Goal: Information Seeking & Learning: Learn about a topic

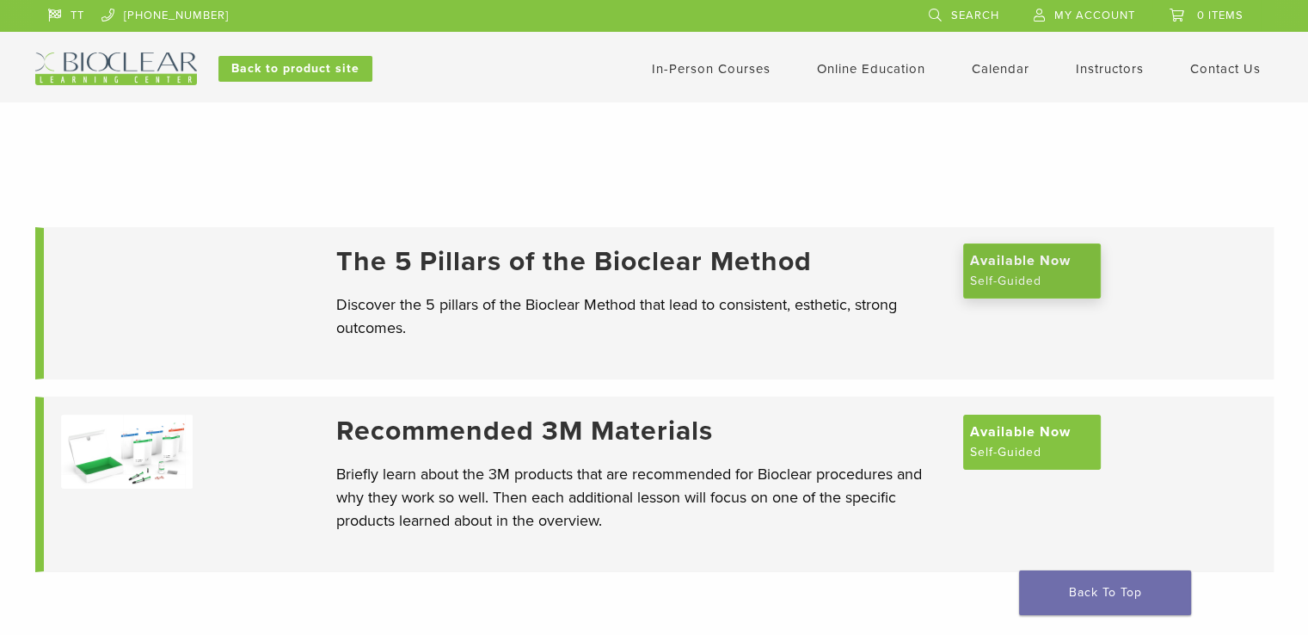
click at [1007, 259] on span "Available Now" at bounding box center [1020, 260] width 101 height 21
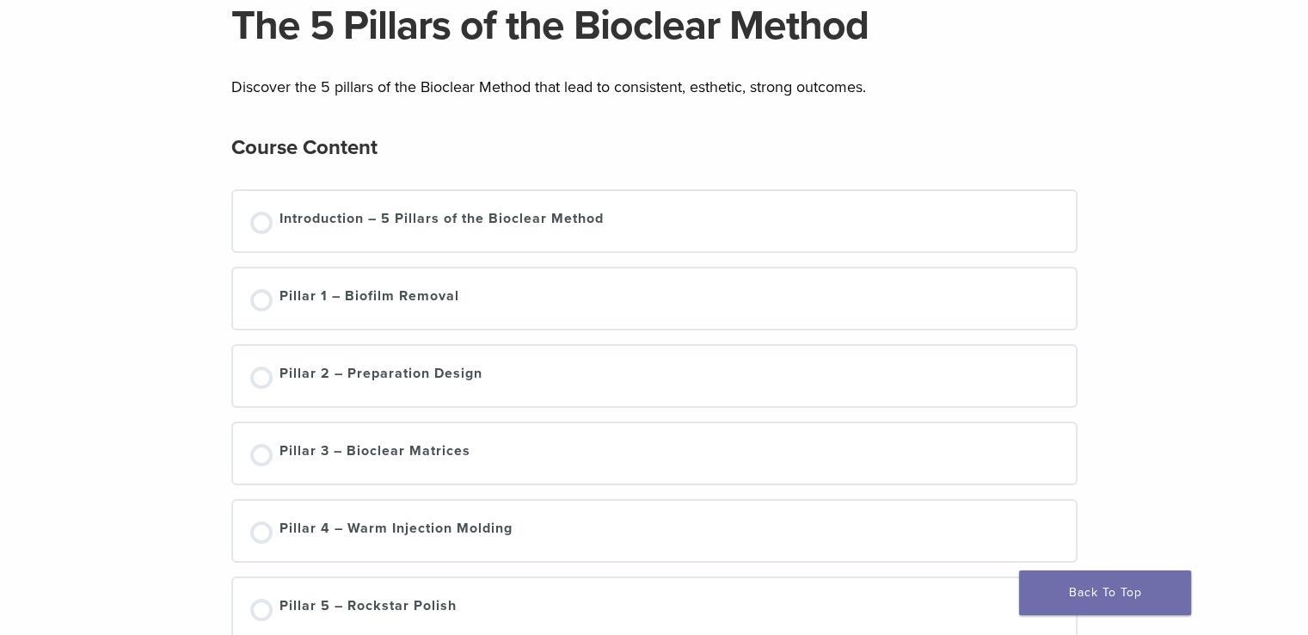
scroll to position [82, 0]
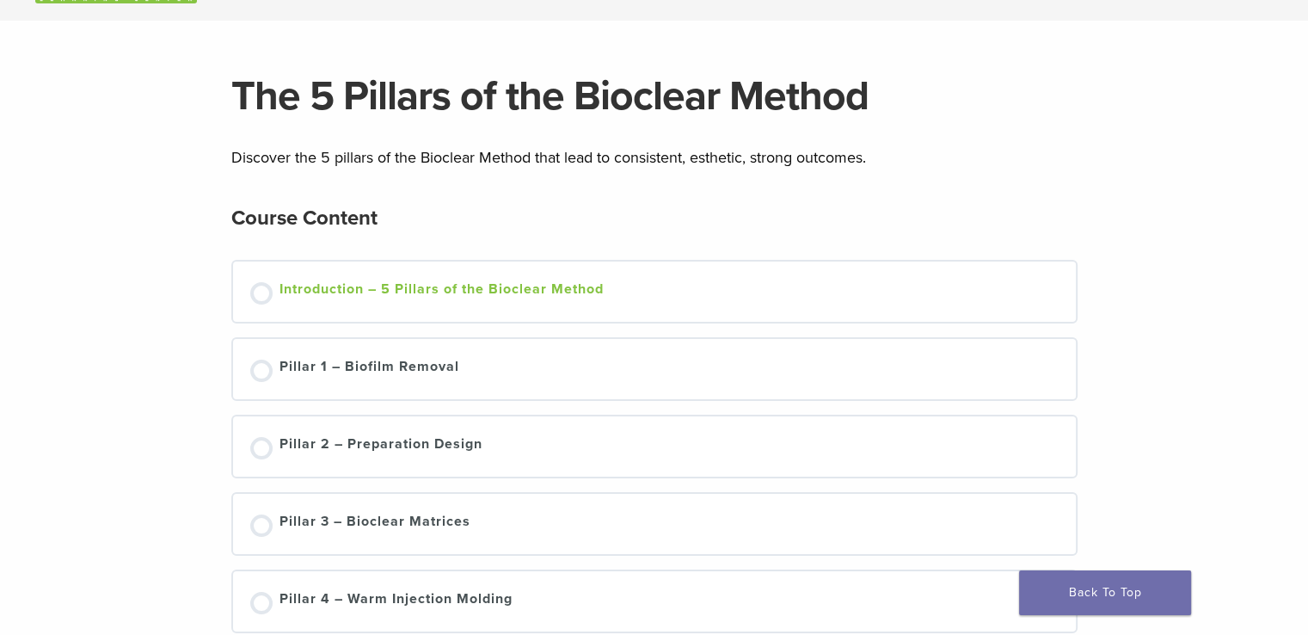
click at [261, 288] on div at bounding box center [261, 293] width 22 height 22
